Goal: Information Seeking & Learning: Understand process/instructions

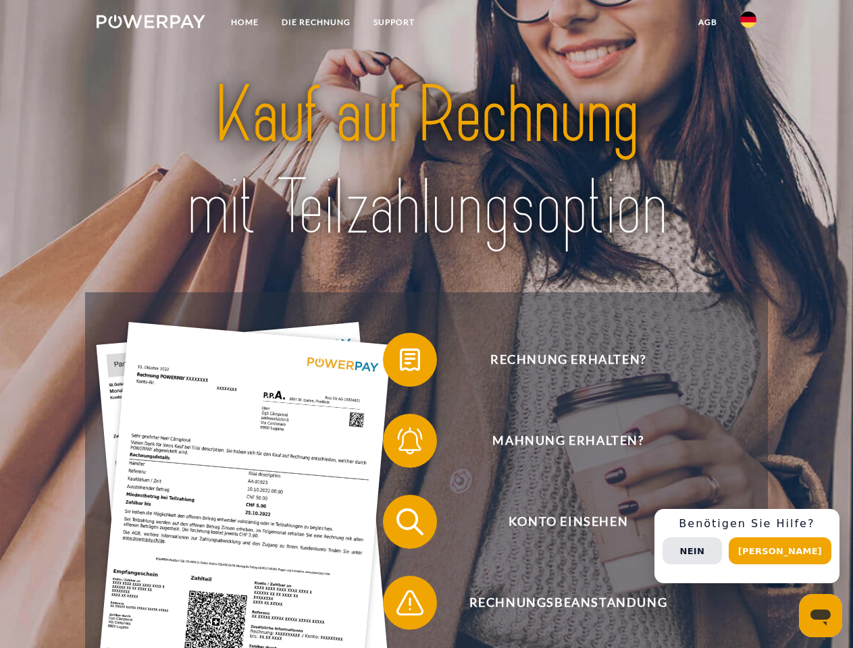
click at [151, 24] on img at bounding box center [151, 22] width 109 height 14
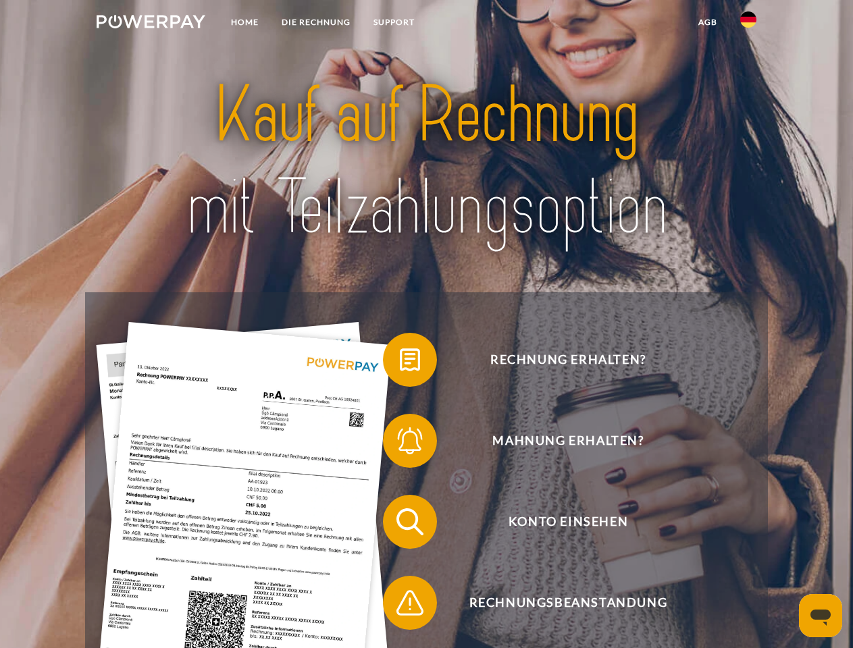
click at [748, 24] on img at bounding box center [748, 19] width 16 height 16
click at [707, 22] on link "agb" at bounding box center [708, 22] width 42 height 24
click at [400, 363] on span at bounding box center [390, 360] width 68 height 68
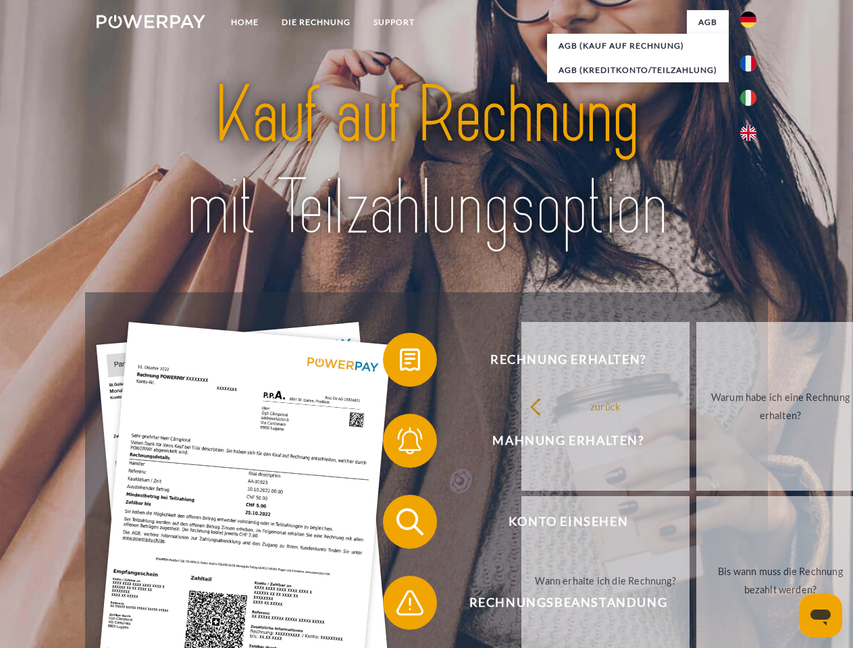
click at [521, 444] on link "zurück" at bounding box center [605, 406] width 168 height 169
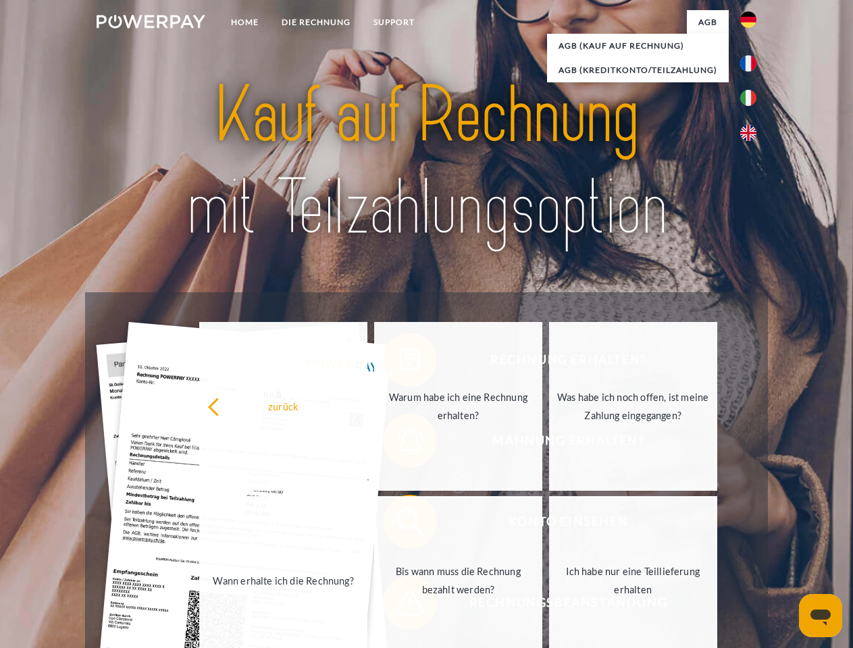
click at [400, 525] on div "zurück Warum habe ich eine Rechnung erhalten? Was habe ich noch offen, ist mein…" at bounding box center [459, 493] width 546 height 348
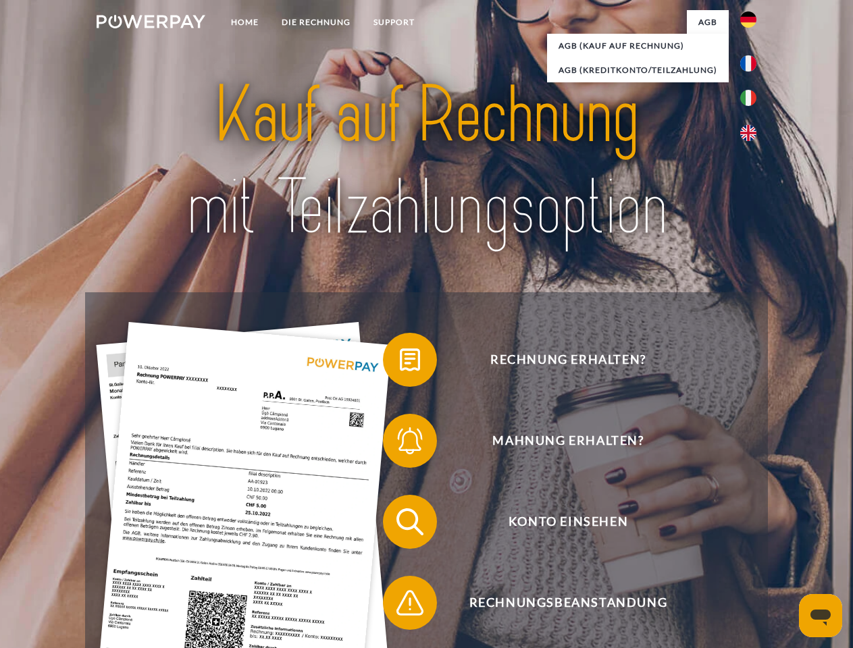
click at [400, 606] on span at bounding box center [390, 603] width 68 height 68
click at [752, 546] on div "Rechnung erhalten? Mahnung erhalten? Konto einsehen" at bounding box center [426, 562] width 682 height 540
click at [718, 549] on span "Konto einsehen" at bounding box center [567, 522] width 331 height 54
click at [785, 551] on header "Home DIE RECHNUNG SUPPORT" at bounding box center [426, 466] width 853 height 933
